Goal: Task Accomplishment & Management: Manage account settings

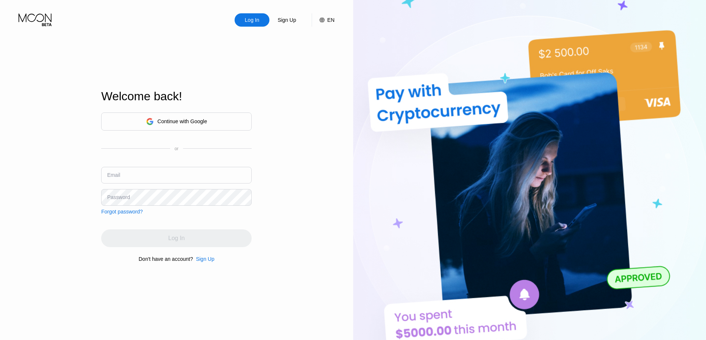
click at [168, 164] on div "Continue with Google or Email Password Forgot password?" at bounding box center [176, 164] width 150 height 102
click at [160, 171] on input "text" at bounding box center [176, 175] width 150 height 17
type input "[EMAIL_ADDRESS][DOMAIN_NAME]"
click at [188, 244] on div "Log In" at bounding box center [176, 239] width 150 height 18
click at [77, 188] on div "Log In Sign Up EN Language Select an item Save Welcome back! Continue with Goog…" at bounding box center [176, 187] width 353 height 375
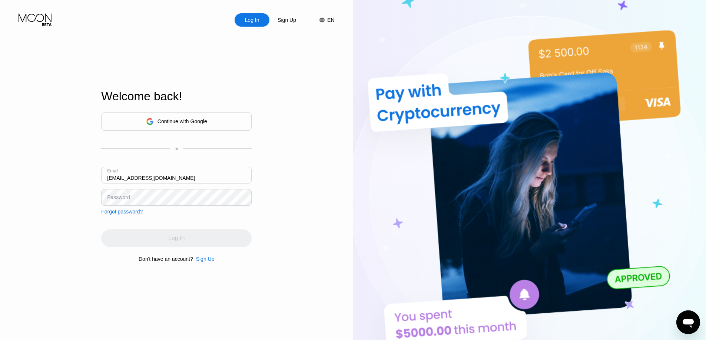
click at [196, 243] on div "Log In" at bounding box center [176, 239] width 150 height 18
drag, startPoint x: 161, startPoint y: 178, endPoint x: 72, endPoint y: 168, distance: 89.8
click at [72, 168] on div "Log In Sign Up EN Language Select an item Save Welcome back! Continue with Goog…" at bounding box center [176, 187] width 353 height 375
click at [168, 174] on input "text" at bounding box center [176, 175] width 150 height 17
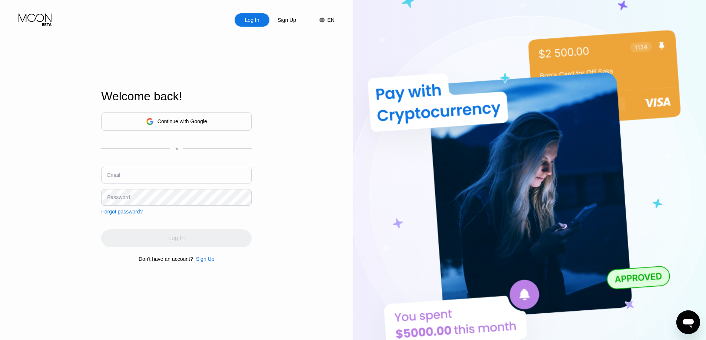
click at [167, 237] on div "Log In" at bounding box center [176, 239] width 150 height 18
click at [175, 177] on input "text" at bounding box center [176, 175] width 150 height 17
type input "[EMAIL_ADDRESS][DOMAIN_NAME]"
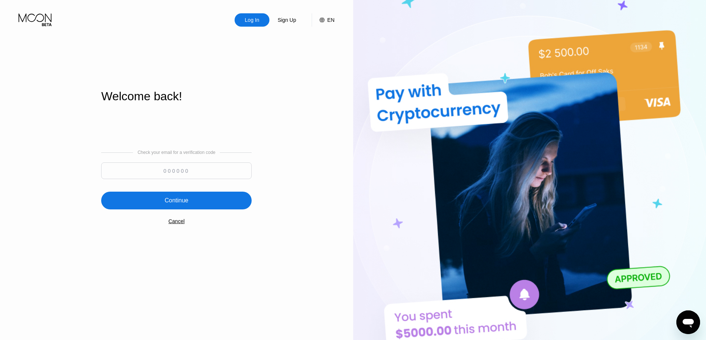
click at [171, 177] on input at bounding box center [176, 171] width 150 height 17
type input "440167"
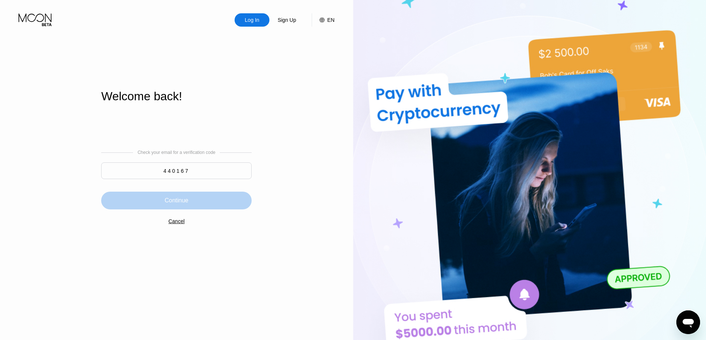
click at [170, 205] on div "Continue" at bounding box center [177, 200] width 24 height 7
